Goal: Transaction & Acquisition: Purchase product/service

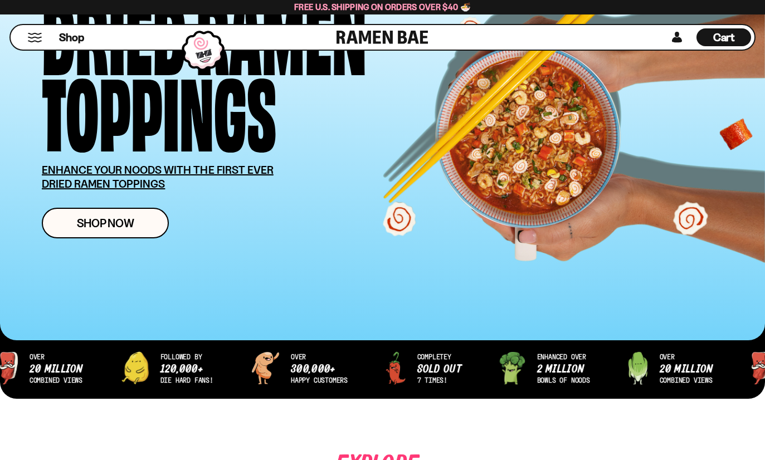
scroll to position [124, 0]
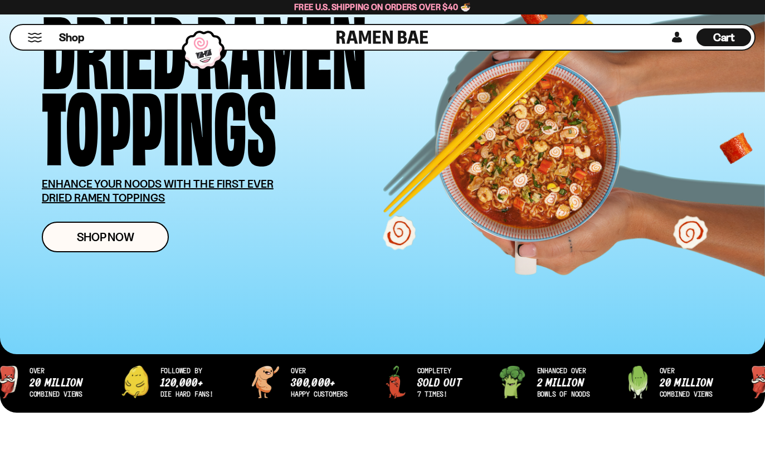
click at [154, 237] on link "Shop Now" at bounding box center [105, 237] width 127 height 31
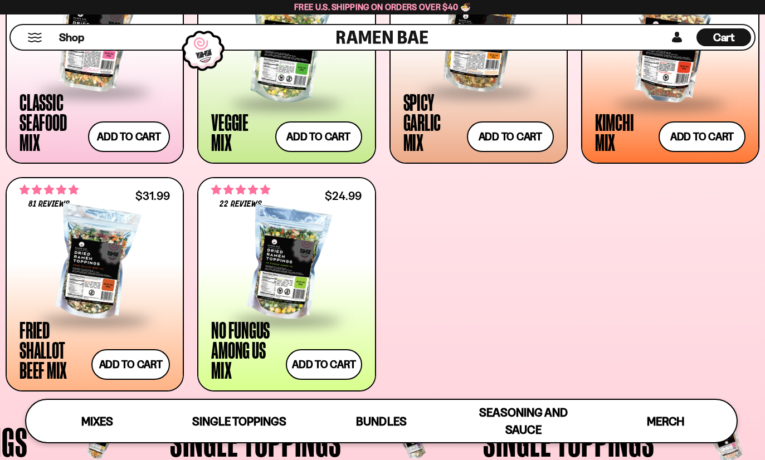
scroll to position [536, 0]
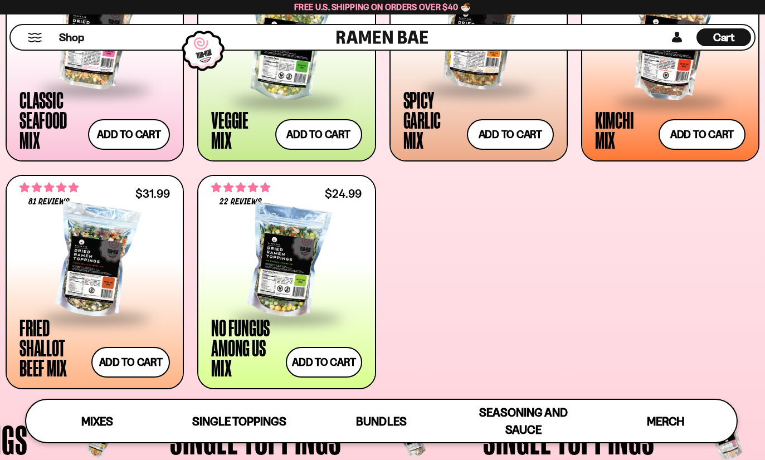
click at [294, 244] on div at bounding box center [286, 261] width 151 height 111
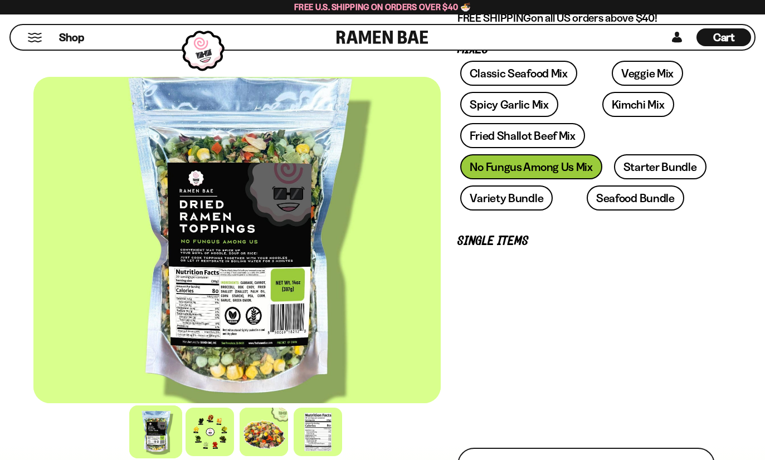
scroll to position [270, 0]
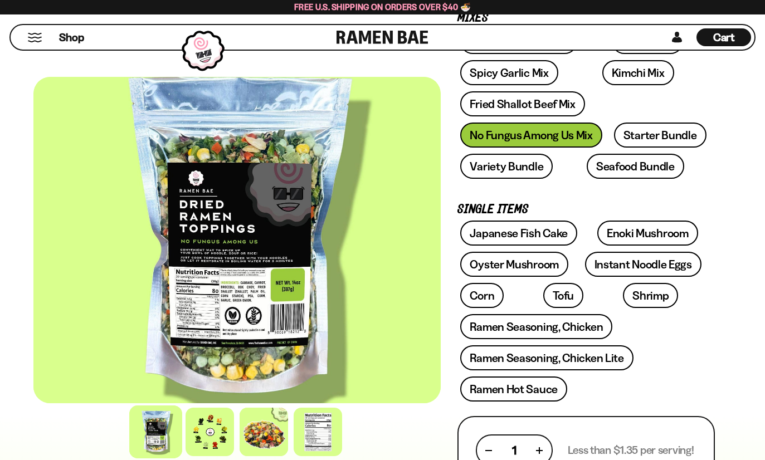
click at [234, 457] on div at bounding box center [210, 432] width 49 height 49
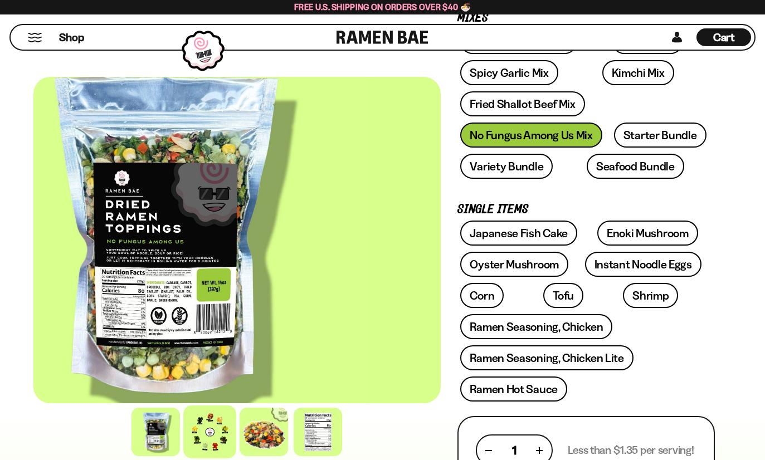
click at [235, 459] on div at bounding box center [210, 432] width 53 height 53
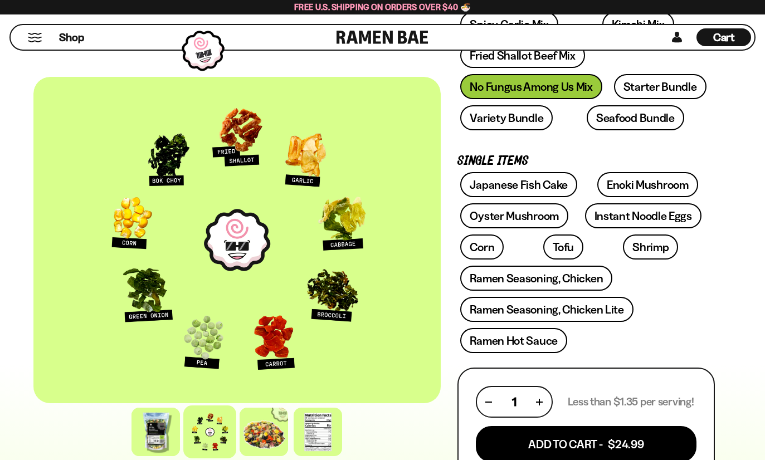
scroll to position [321, 0]
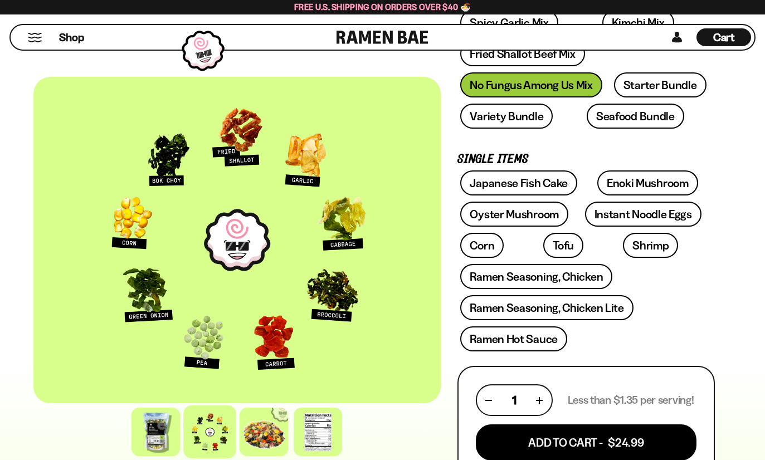
click at [623, 438] on button "Add To Cart - $24.99" at bounding box center [586, 443] width 221 height 36
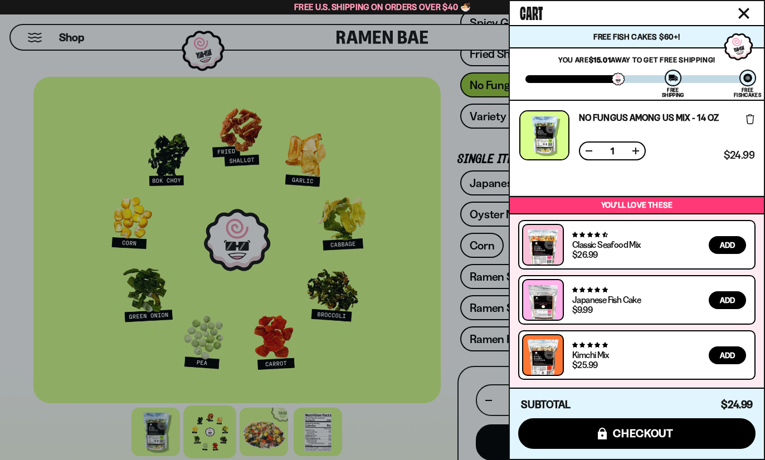
click at [739, 17] on icon "Close cart" at bounding box center [744, 13] width 11 height 11
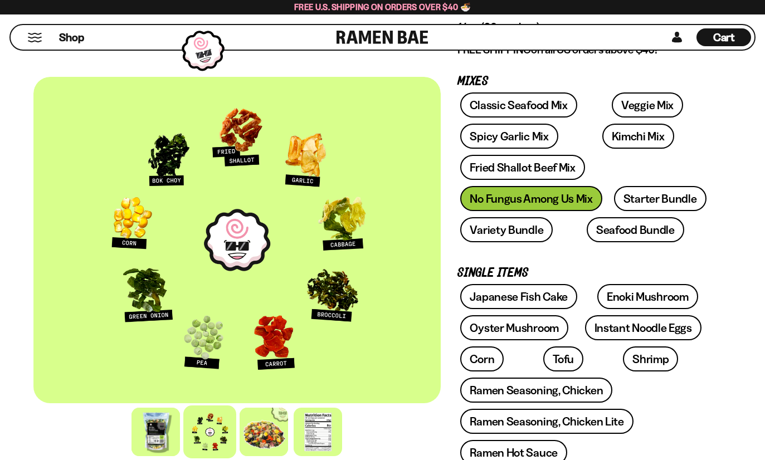
scroll to position [206, 0]
click at [540, 113] on link "Classic Seafood Mix" at bounding box center [518, 105] width 117 height 25
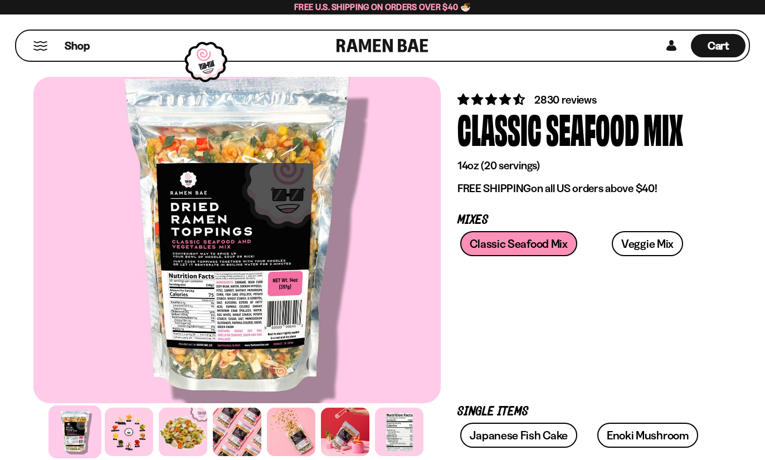
scroll to position [55, 0]
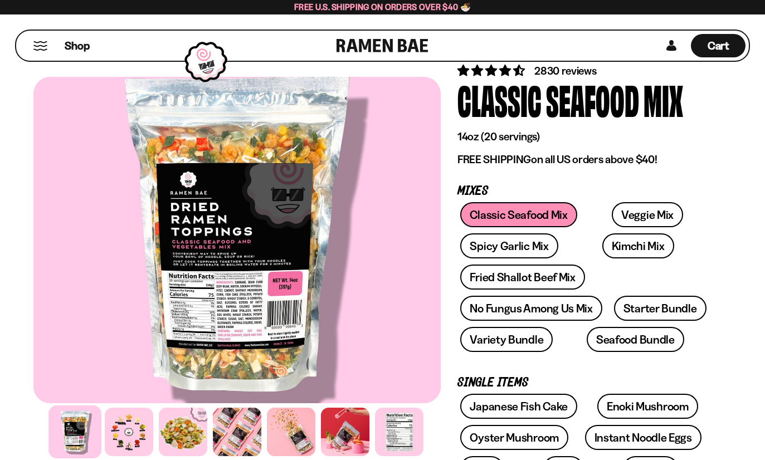
click at [128, 457] on div at bounding box center [129, 432] width 49 height 49
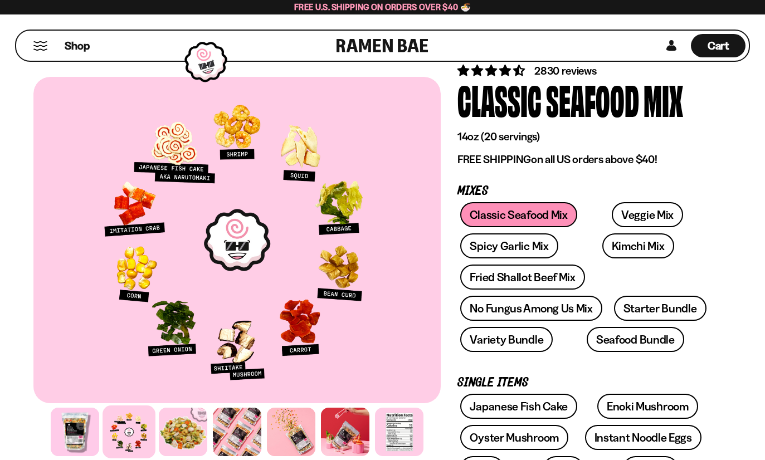
click at [622, 217] on link "Veggie Mix" at bounding box center [647, 214] width 71 height 25
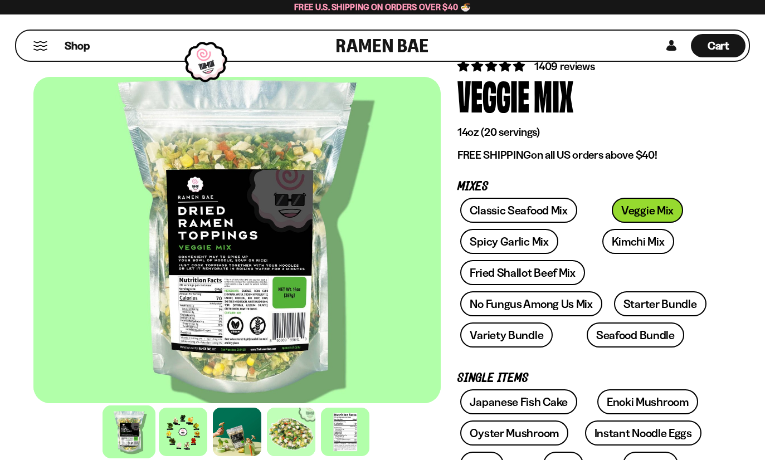
scroll to position [66, 0]
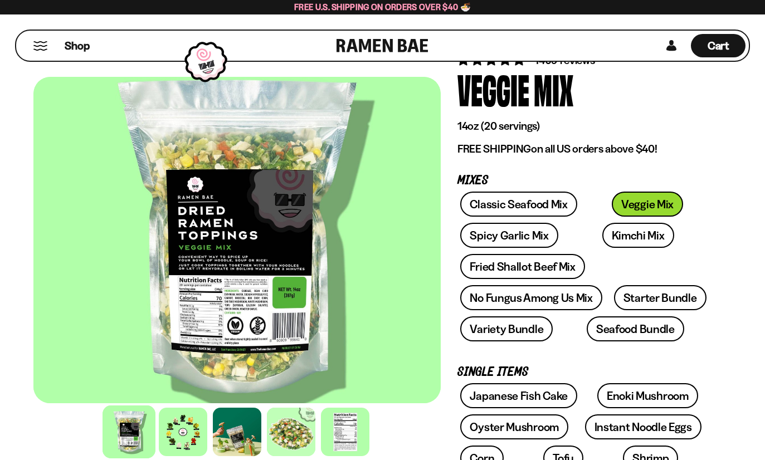
click at [191, 457] on div at bounding box center [183, 432] width 49 height 49
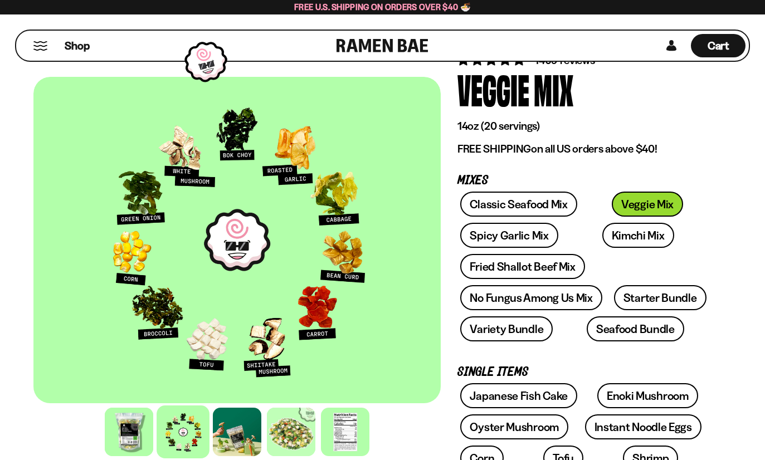
click at [523, 242] on link "Spicy Garlic Mix" at bounding box center [509, 235] width 98 height 25
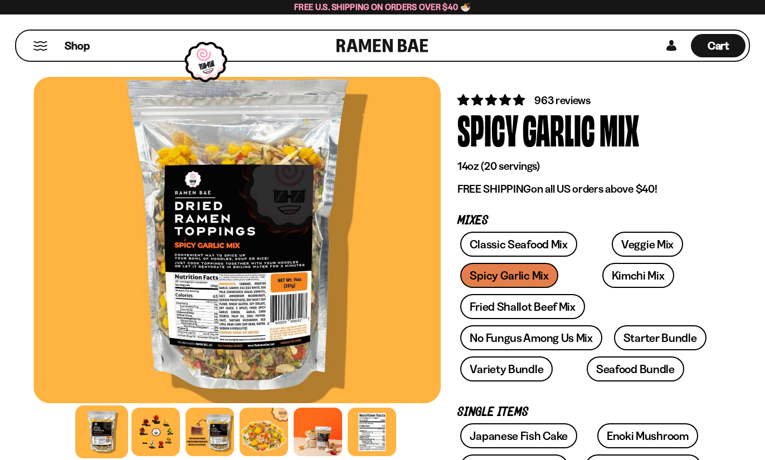
scroll to position [27, 0]
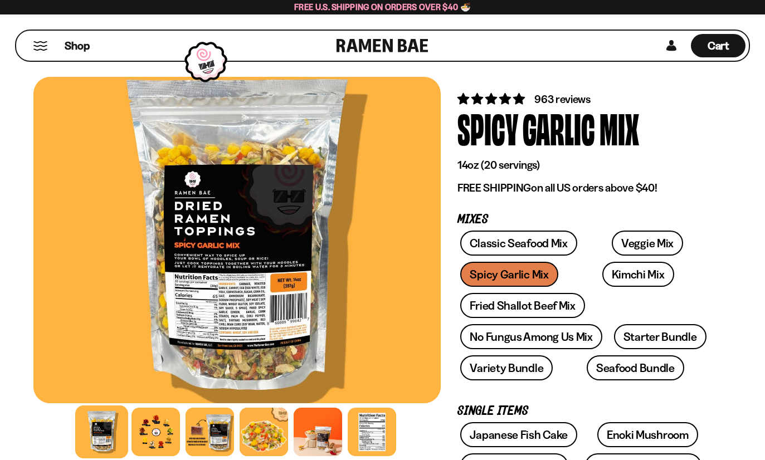
click at [163, 457] on div at bounding box center [156, 432] width 49 height 49
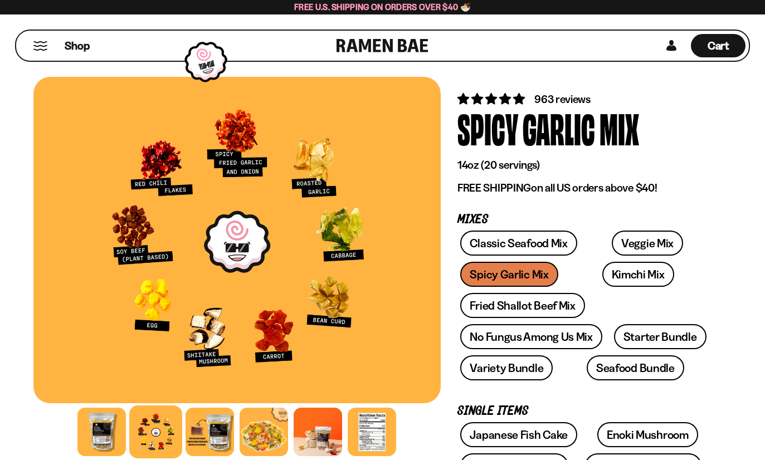
click at [564, 310] on link "Fried Shallot Beef Mix" at bounding box center [522, 305] width 124 height 25
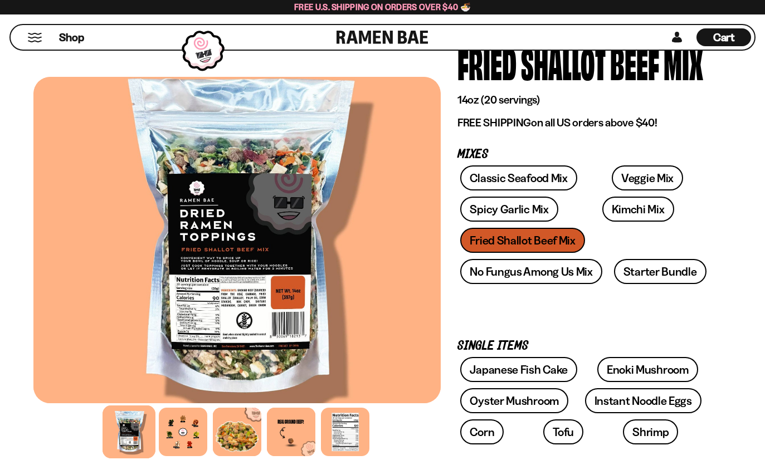
scroll to position [132, 0]
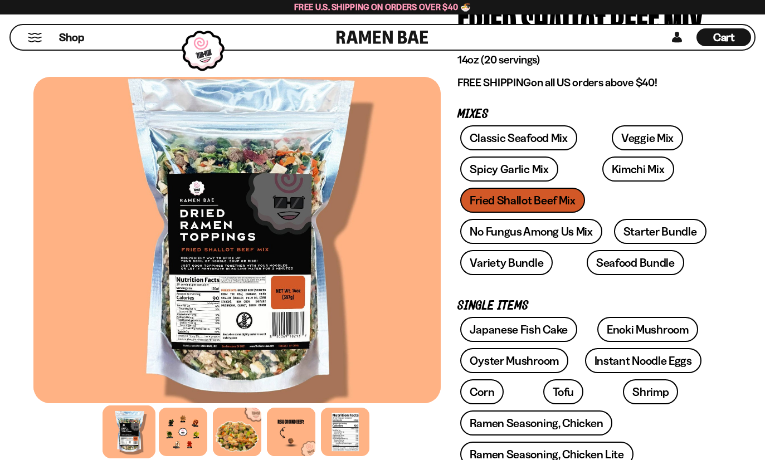
click at [171, 457] on div at bounding box center [183, 432] width 49 height 49
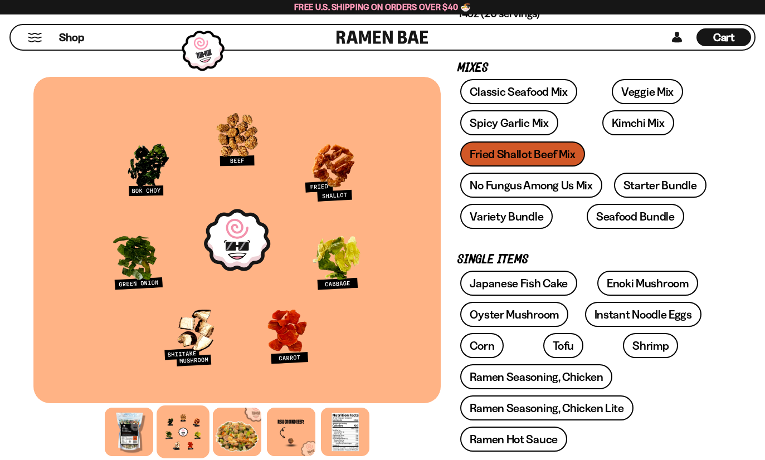
scroll to position [181, 0]
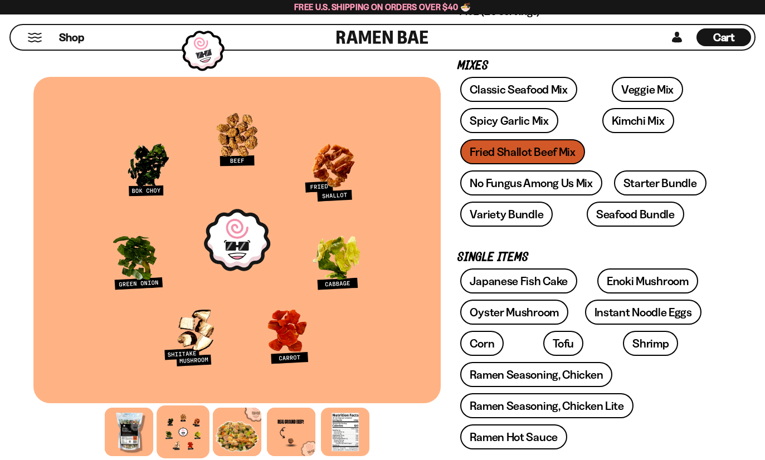
click at [542, 187] on link "No Fungus Among Us Mix" at bounding box center [531, 183] width 142 height 25
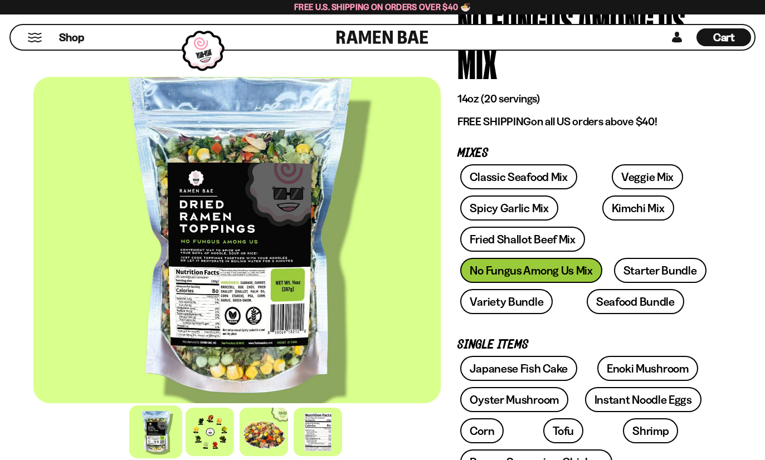
scroll to position [148, 0]
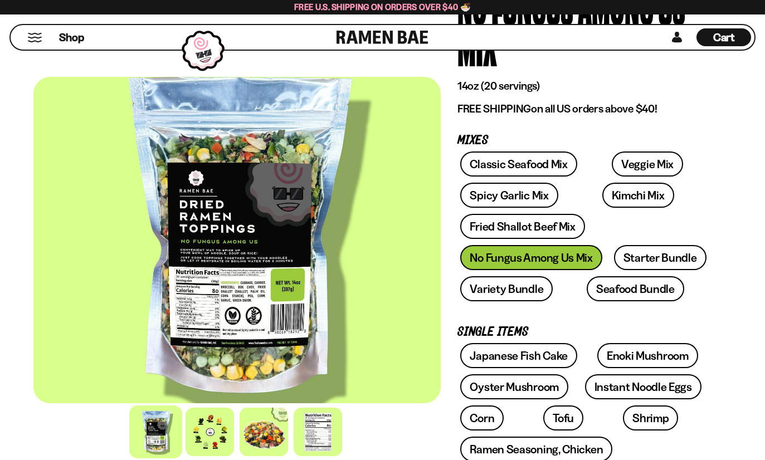
click at [223, 457] on div at bounding box center [210, 432] width 49 height 49
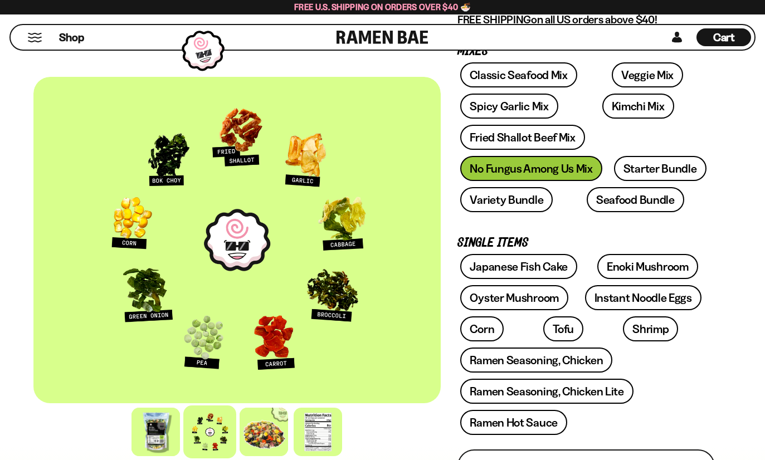
scroll to position [237, 0]
click at [623, 326] on link "Shrimp" at bounding box center [650, 328] width 55 height 25
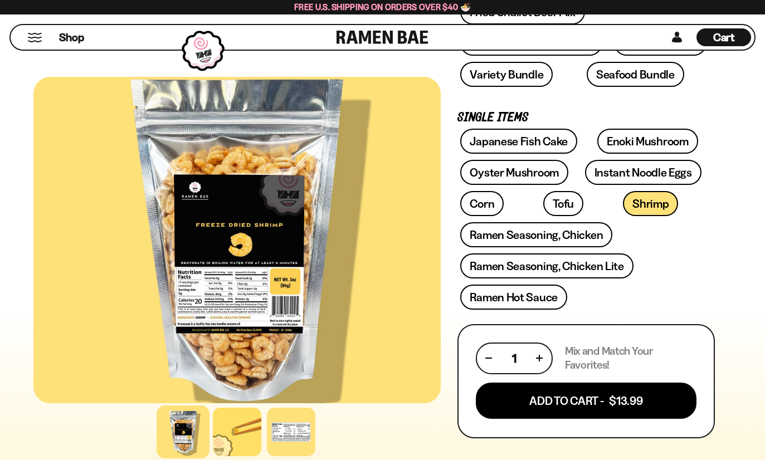
scroll to position [340, 0]
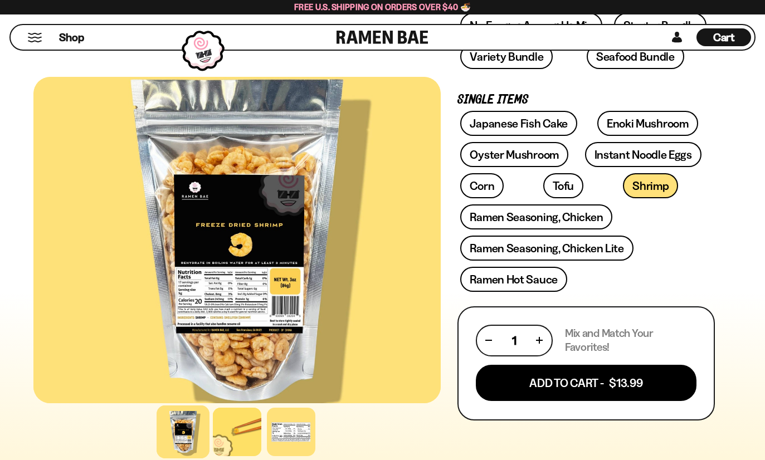
click at [608, 394] on button "Add To Cart - $13.99" at bounding box center [586, 383] width 221 height 36
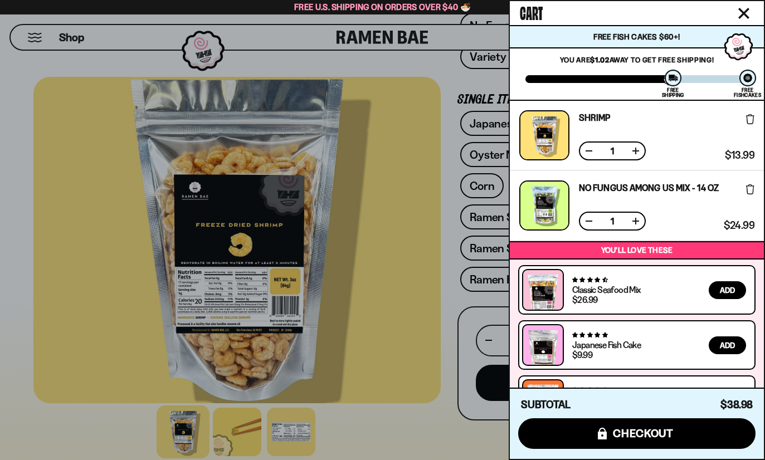
click at [423, 282] on div at bounding box center [382, 230] width 765 height 460
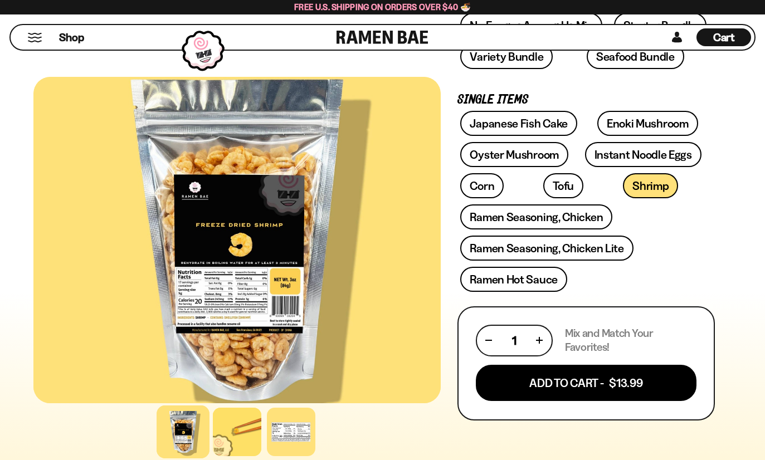
click at [668, 157] on link "Instant Noodle Eggs" at bounding box center [643, 154] width 117 height 25
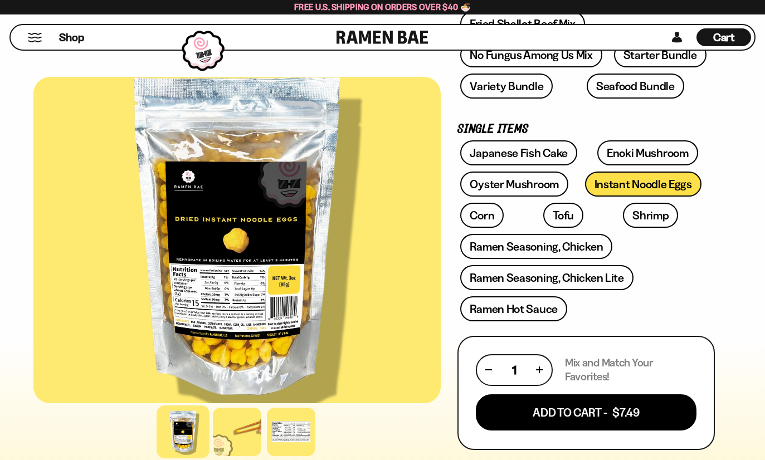
scroll to position [303, 0]
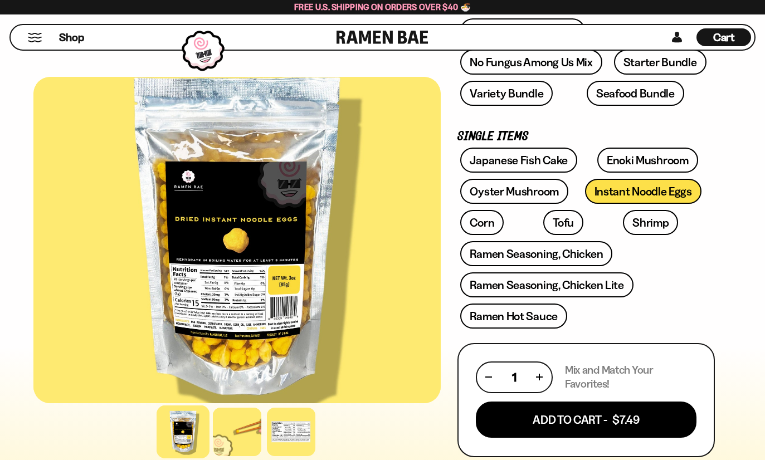
click at [488, 224] on link "Corn" at bounding box center [481, 222] width 43 height 25
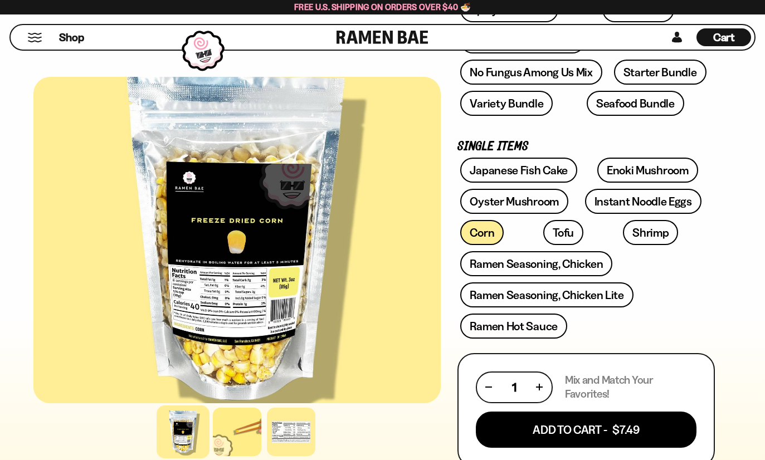
scroll to position [309, 0]
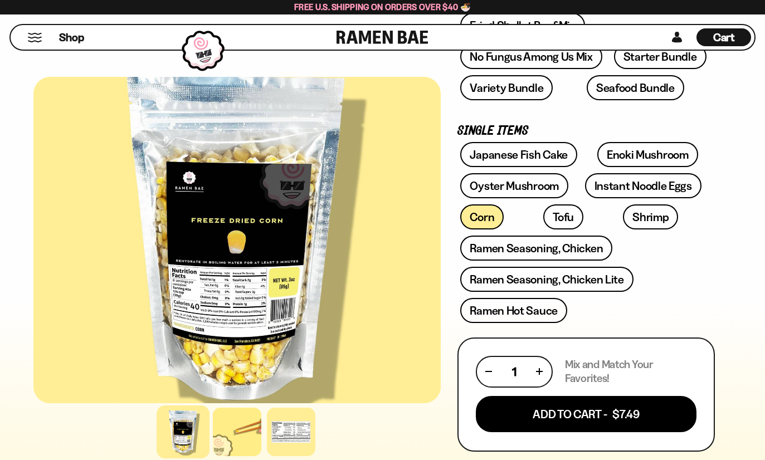
click at [581, 412] on button "Add To Cart - $7.49" at bounding box center [586, 414] width 221 height 36
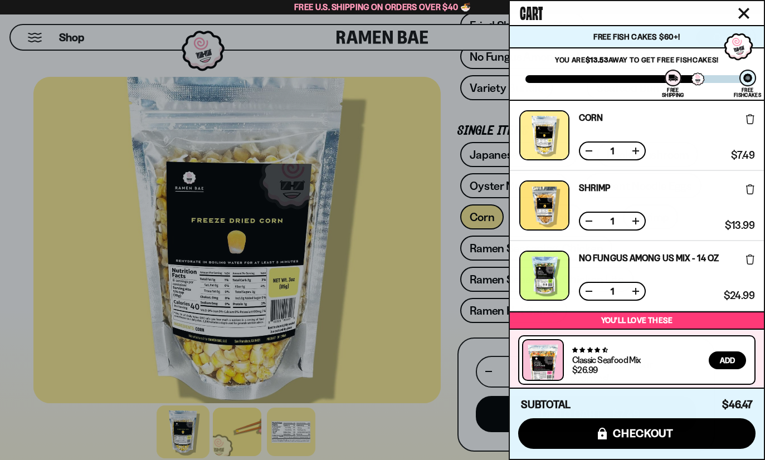
click at [80, 291] on div at bounding box center [382, 230] width 765 height 460
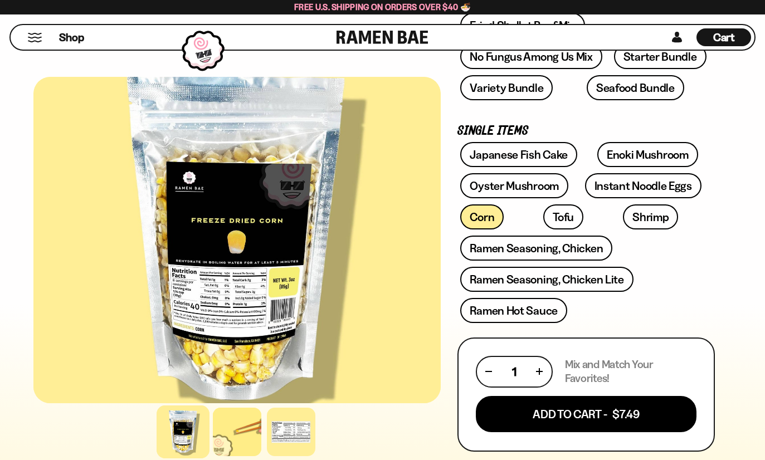
click at [488, 256] on link "Ramen Seasoning, Chicken" at bounding box center [536, 248] width 152 height 25
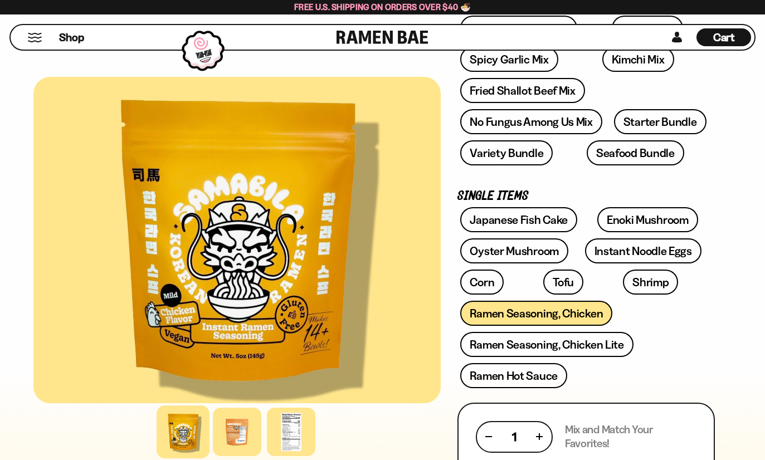
scroll to position [294, 0]
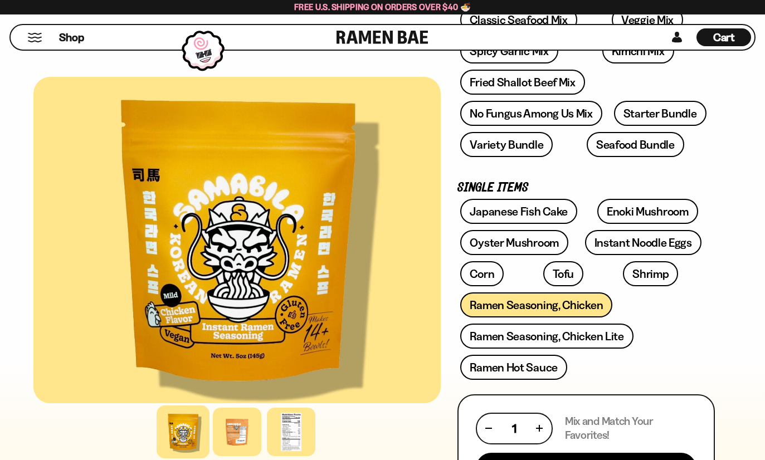
click at [486, 374] on link "Ramen Hot Sauce" at bounding box center [513, 367] width 107 height 25
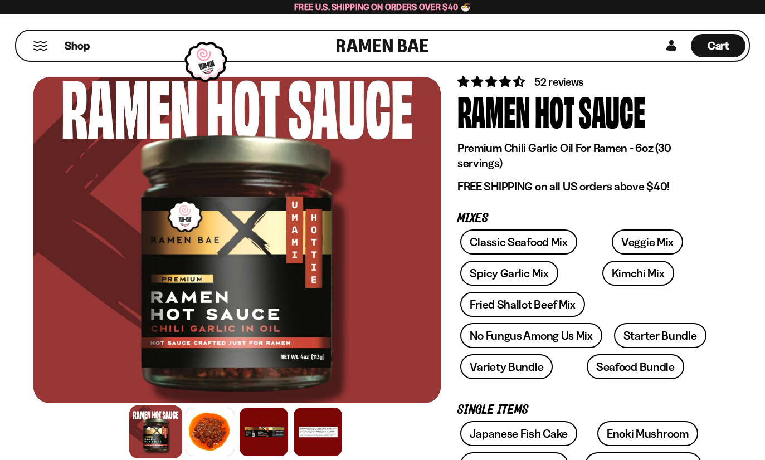
scroll to position [46, 0]
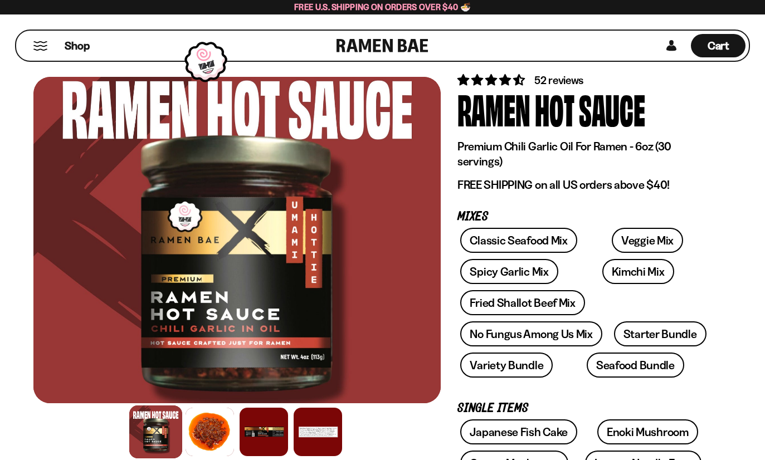
click at [206, 456] on div at bounding box center [210, 432] width 49 height 49
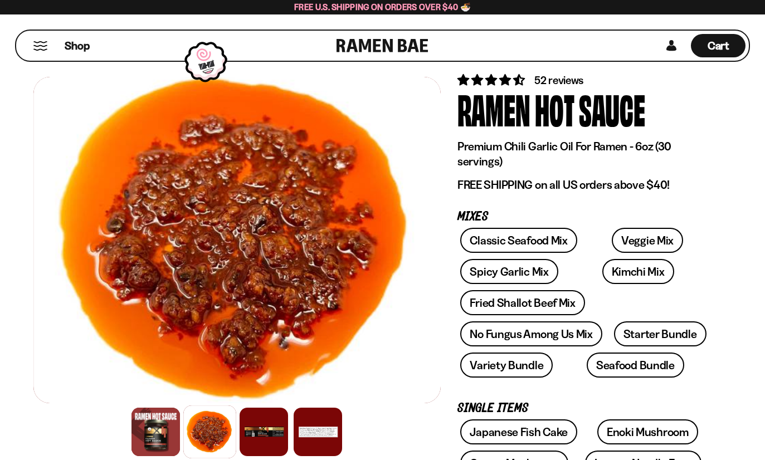
click at [261, 457] on div at bounding box center [264, 432] width 49 height 49
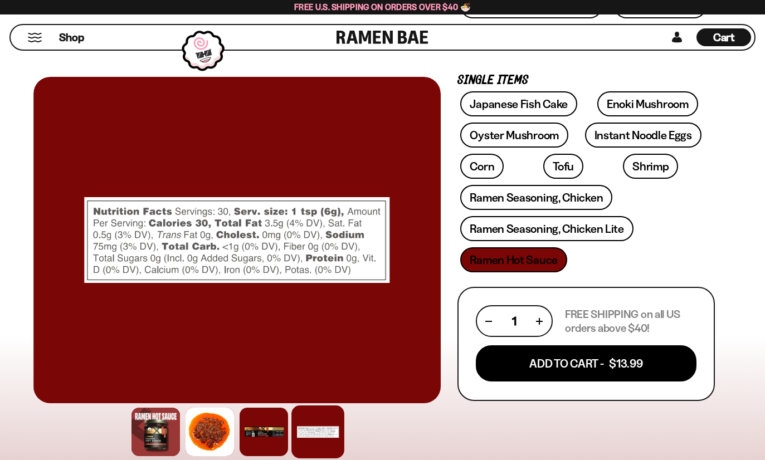
scroll to position [380, 0]
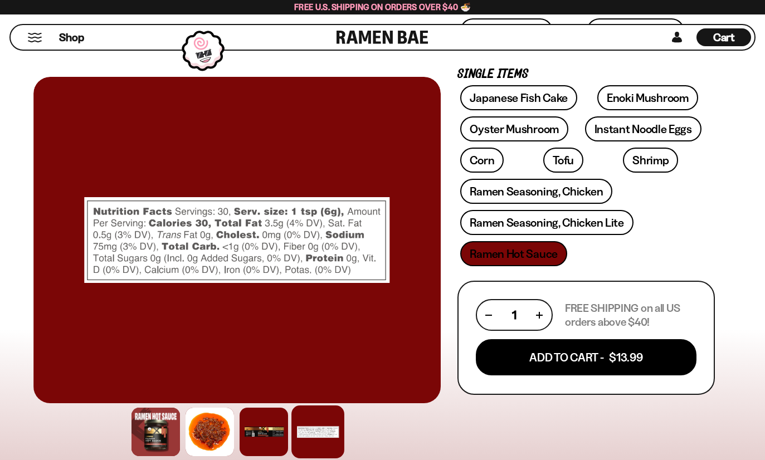
click at [513, 360] on button "Add To Cart - $13.99" at bounding box center [586, 358] width 221 height 36
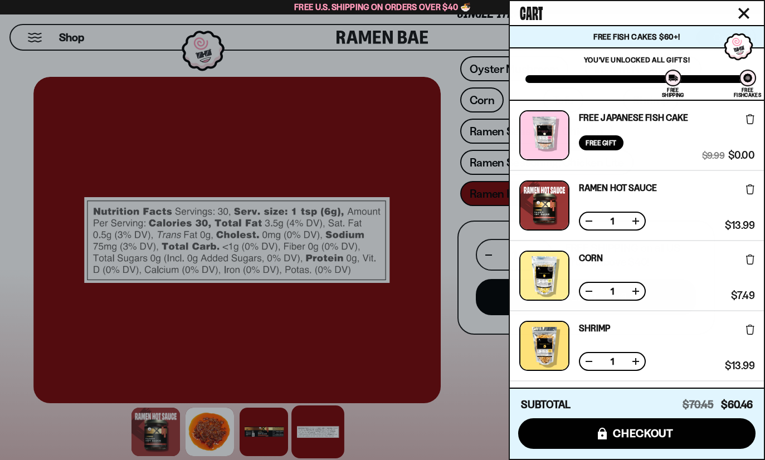
scroll to position [441, 0]
click at [471, 384] on div at bounding box center [382, 230] width 765 height 460
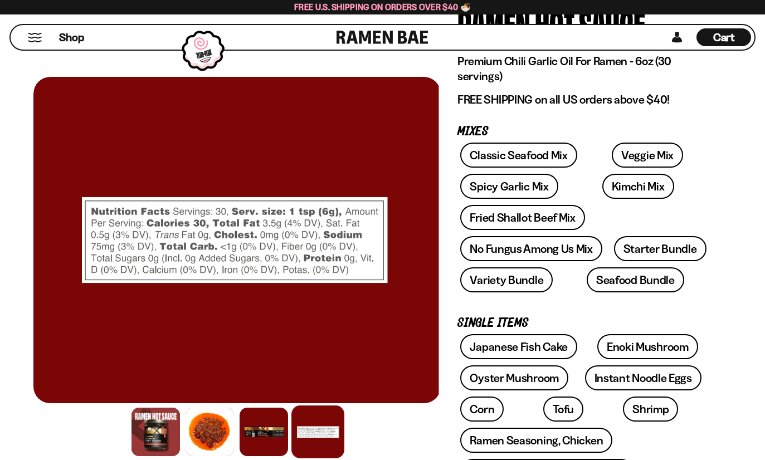
scroll to position [0, 0]
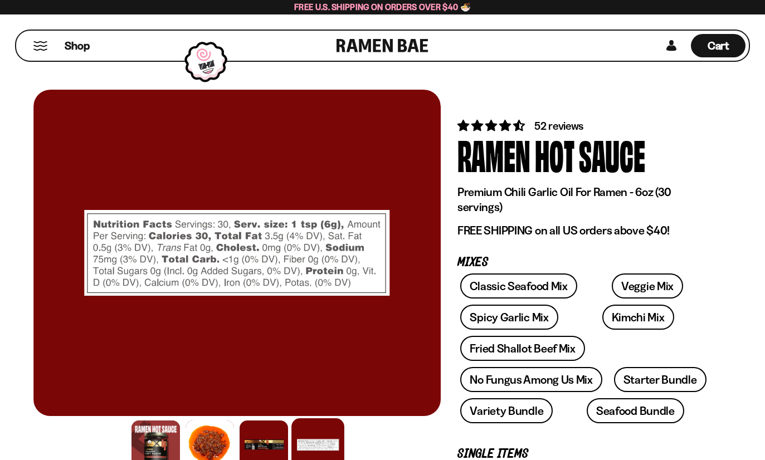
click at [75, 49] on span "Shop" at bounding box center [77, 45] width 25 height 15
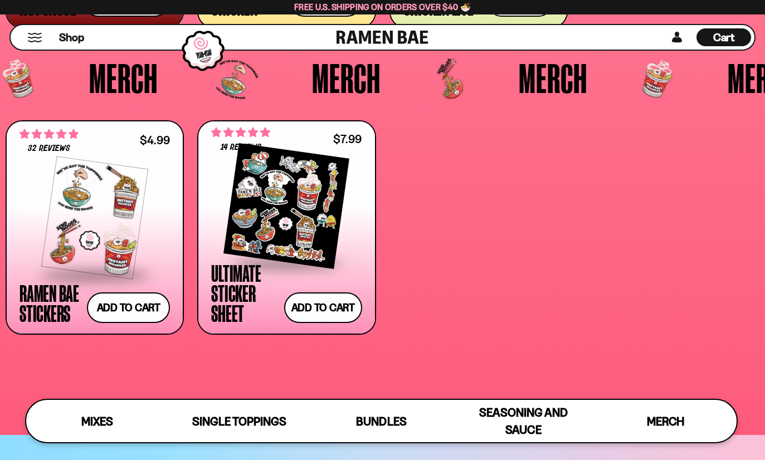
scroll to position [2731, 0]
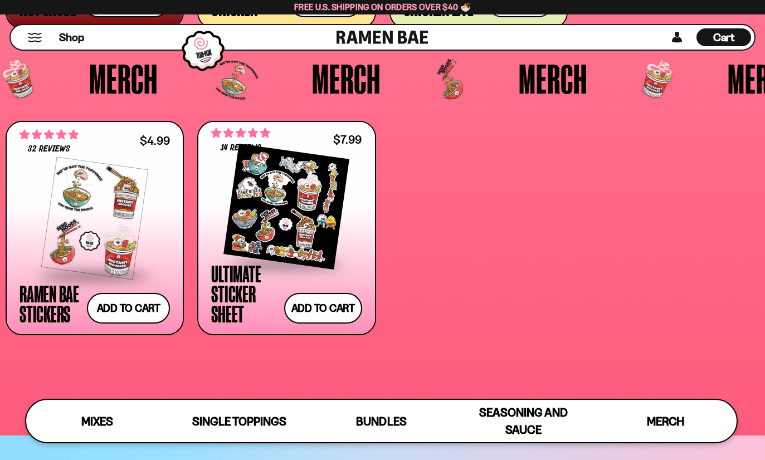
click at [77, 41] on span "Shop" at bounding box center [71, 37] width 25 height 15
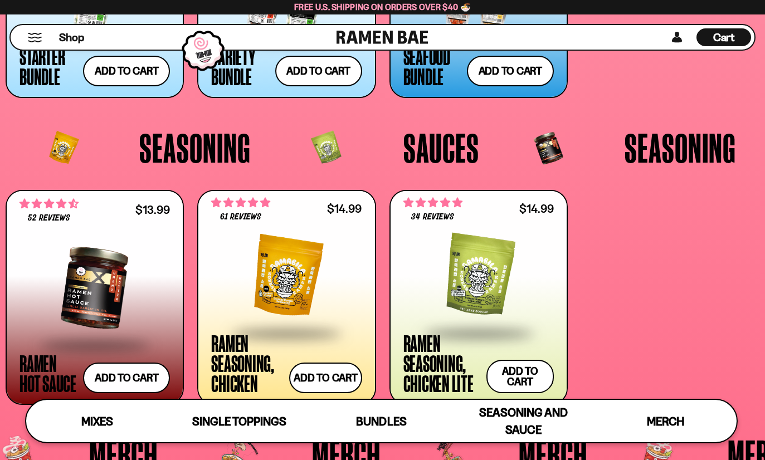
scroll to position [2346, 0]
